Goal: Task Accomplishment & Management: Use online tool/utility

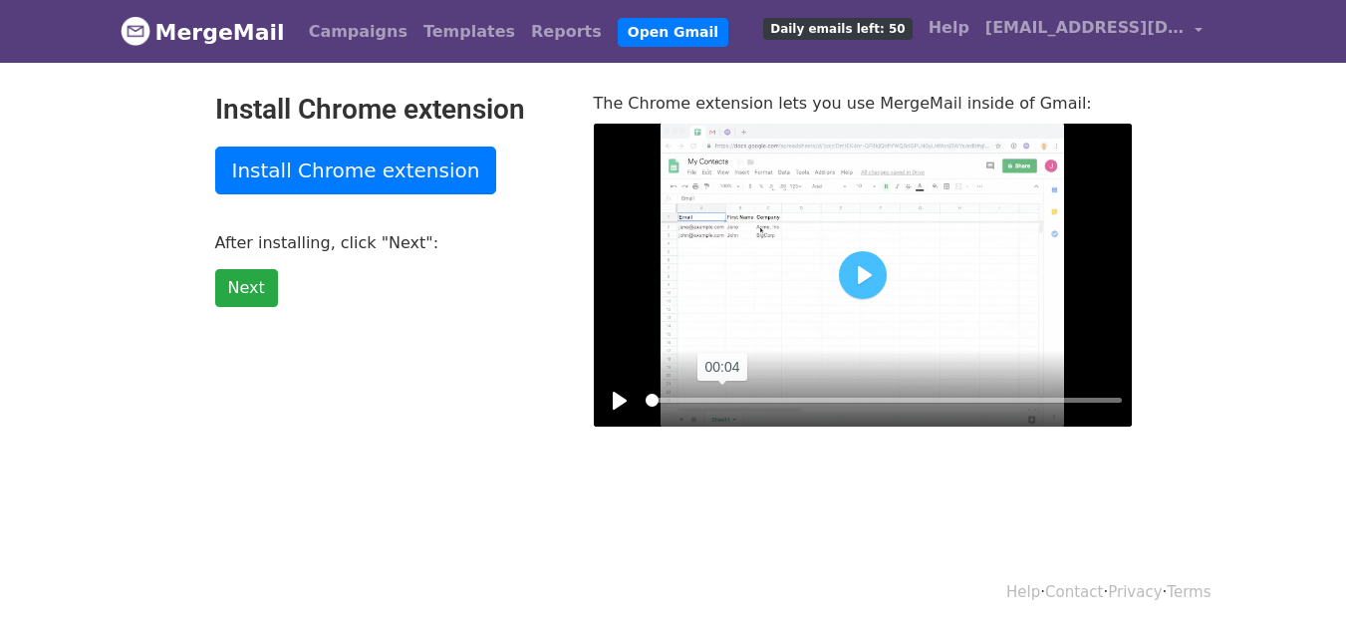
drag, startPoint x: 772, startPoint y: 397, endPoint x: 722, endPoint y: 402, distance: 50.1
click at [722, 402] on input "Seek" at bounding box center [884, 400] width 476 height 19
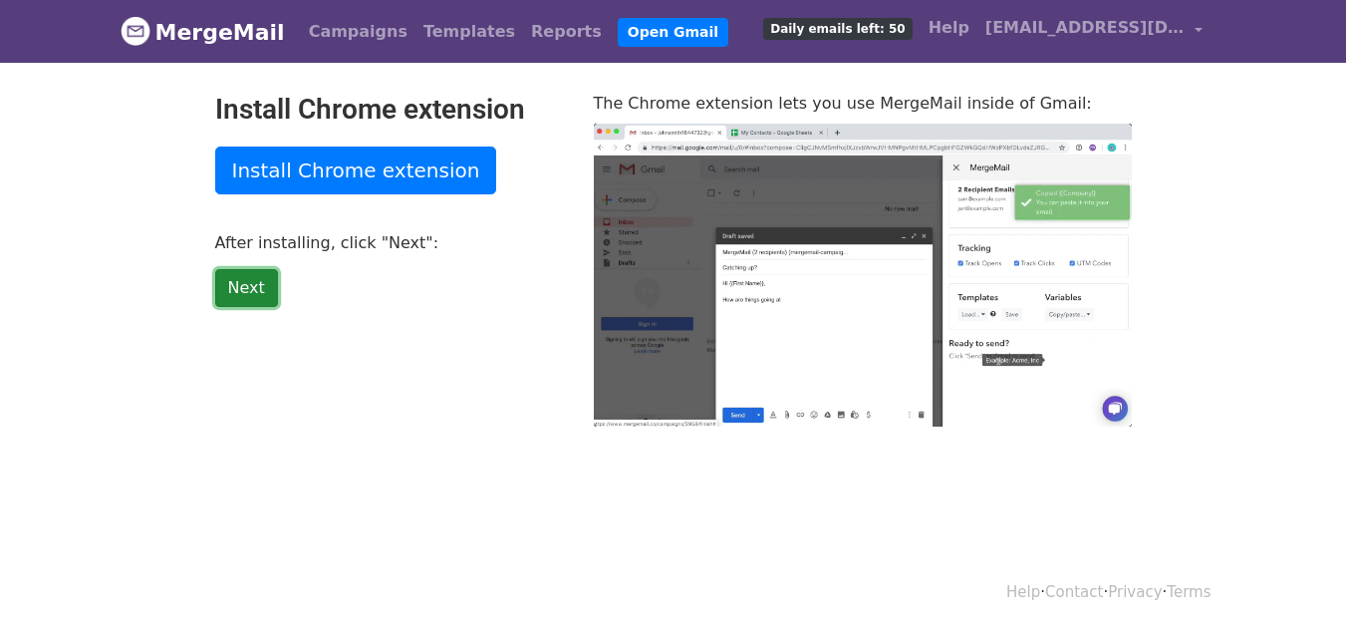
click at [266, 276] on link "Next" at bounding box center [246, 288] width 63 height 38
type input "55.49"
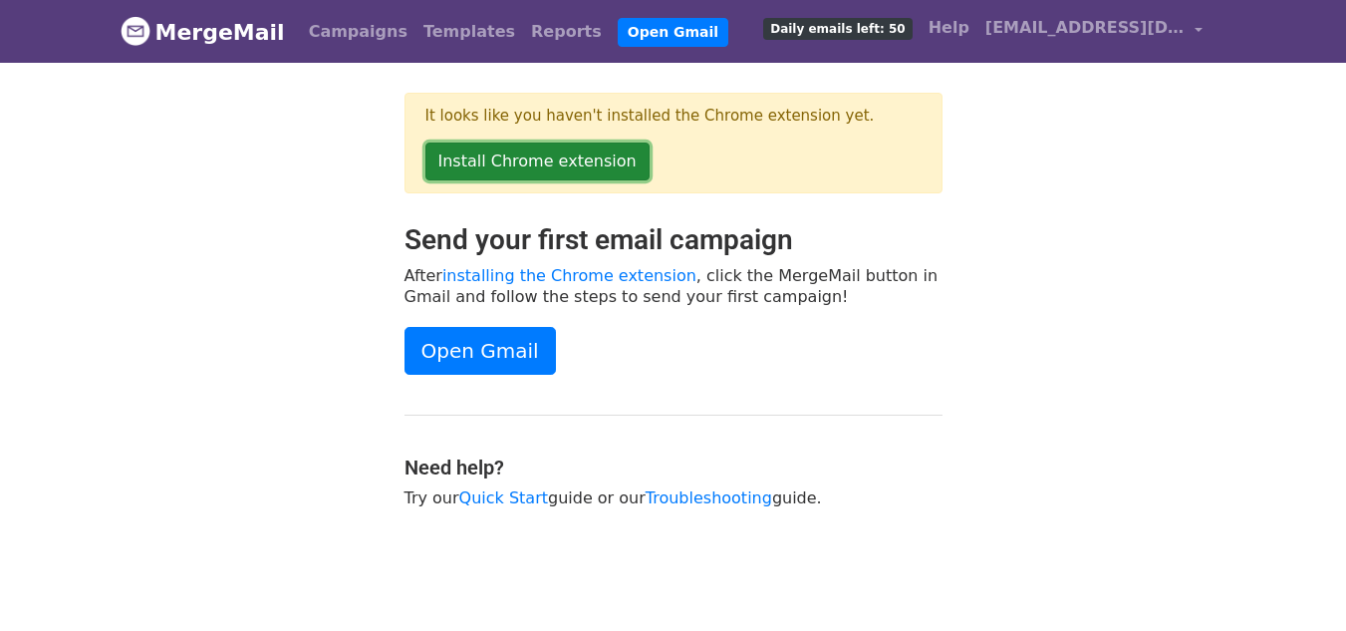
click at [541, 161] on link "Install Chrome extension" at bounding box center [537, 161] width 224 height 38
